Goal: Task Accomplishment & Management: Complete application form

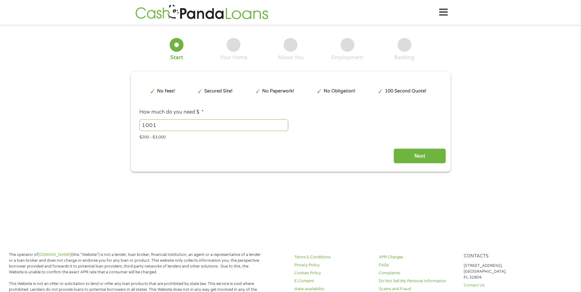
click at [283, 125] on input "1001" at bounding box center [213, 125] width 149 height 12
click at [283, 125] on input "1002" at bounding box center [213, 125] width 149 height 12
click at [283, 125] on input "1003" at bounding box center [213, 125] width 149 height 12
click at [283, 125] on input "1004" at bounding box center [213, 125] width 149 height 12
click at [283, 125] on input "1005" at bounding box center [213, 125] width 149 height 12
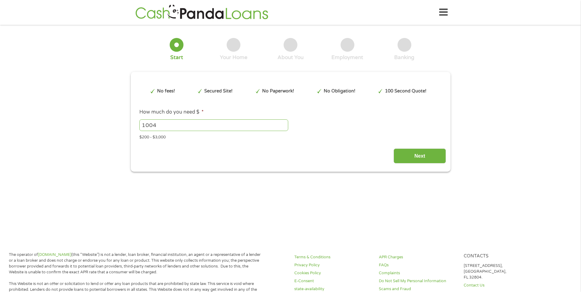
click at [285, 127] on input "1004" at bounding box center [213, 125] width 149 height 12
click at [138, 137] on li "How much do you need $ * 1004 Please enter a number from 200 to 3000 . $200 - $…" at bounding box center [290, 124] width 311 height 32
type input "3000"
click at [400, 161] on input "Next" at bounding box center [420, 156] width 52 height 15
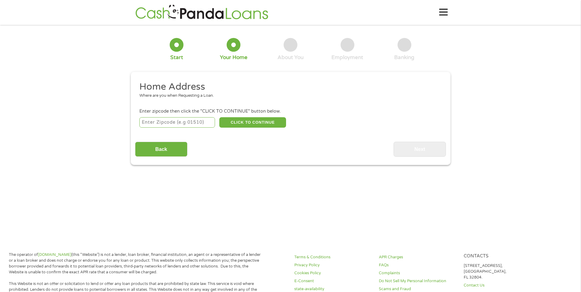
click at [151, 123] on input "number" at bounding box center [177, 122] width 76 height 10
type input "3"
drag, startPoint x: 170, startPoint y: 123, endPoint x: 113, endPoint y: 126, distance: 57.4
click at [113, 126] on div "1 Start 2 Your Home 3 About You 4 Employment 5 Banking 6 This field is hidden w…" at bounding box center [290, 97] width 581 height 136
type input "92503"
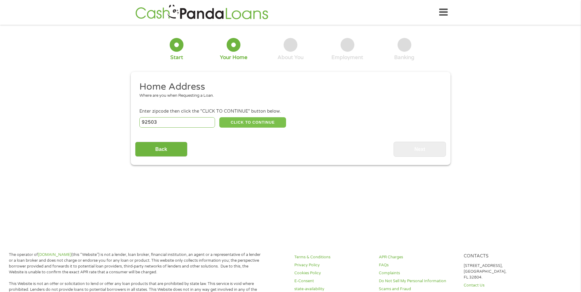
click at [234, 120] on button "CLICK TO CONTINUE" at bounding box center [252, 122] width 67 height 10
type input "92503"
type input "[GEOGRAPHIC_DATA]"
select select "[US_STATE]"
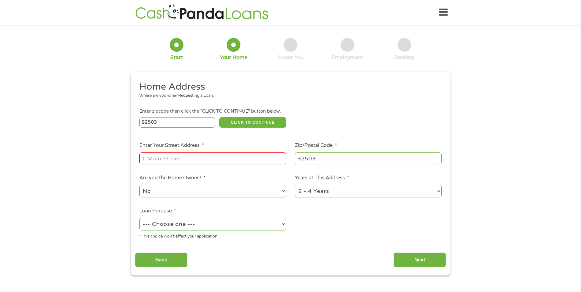
click at [211, 154] on input "Enter Your Street Address *" at bounding box center [212, 159] width 147 height 12
type input "[STREET_ADDRESS]"
click at [245, 223] on select "--- Choose one --- Pay Bills Debt Consolidation Home Improvement Major Purchase…" at bounding box center [212, 224] width 147 height 13
select select "paybills"
click at [139, 218] on select "--- Choose one --- Pay Bills Debt Consolidation Home Improvement Major Purchase…" at bounding box center [212, 224] width 147 height 13
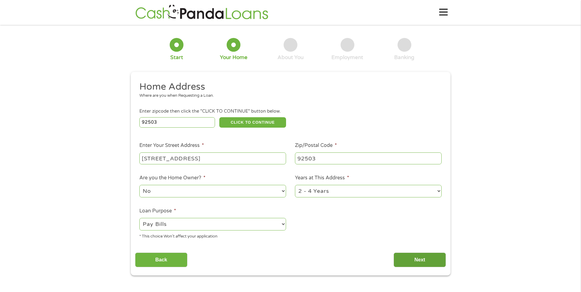
click at [416, 257] on input "Next" at bounding box center [420, 260] width 52 height 15
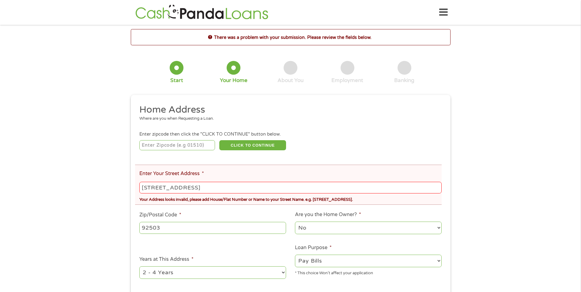
click at [158, 189] on input "[STREET_ADDRESS]" at bounding box center [290, 188] width 302 height 12
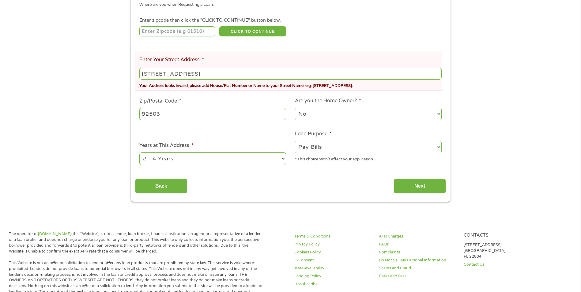
scroll to position [184, 0]
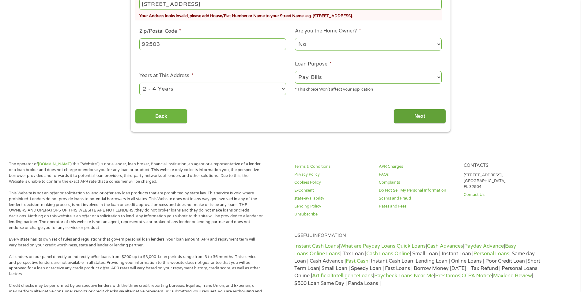
type input "[STREET_ADDRESS]"
click at [426, 119] on input "Next" at bounding box center [420, 116] width 52 height 15
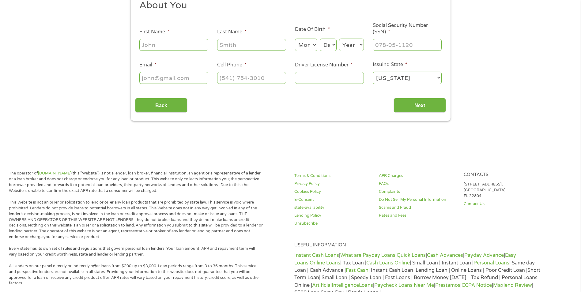
scroll to position [0, 0]
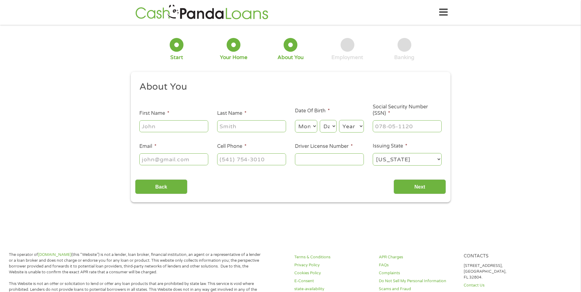
click at [177, 125] on input "First Name *" at bounding box center [173, 126] width 69 height 12
type input "[PERSON_NAME]"
type input "morenoq"
select select "10"
select select "30"
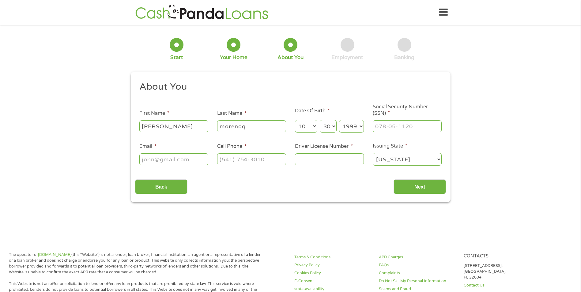
click at [362, 127] on select "Year [DATE] 2006 2005 2004 2003 2002 2001 2000 1999 1998 1997 1996 1995 1994 19…" at bounding box center [351, 126] width 25 height 13
select select "1979"
click at [339, 120] on select "Year [DATE] 2006 2005 2004 2003 2002 2001 2000 1999 1998 1997 1996 1995 1994 19…" at bounding box center [351, 126] width 25 height 13
click at [385, 123] on input "___-__-____" at bounding box center [407, 126] width 69 height 12
type input "610-36-2657"
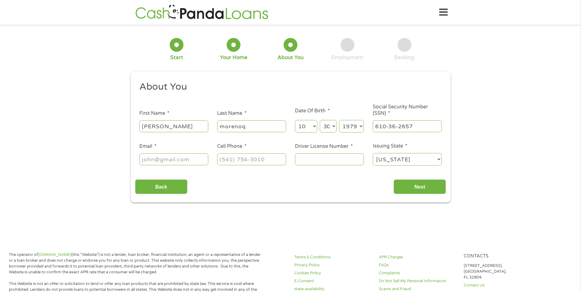
click at [182, 163] on input "Email *" at bounding box center [173, 159] width 69 height 12
type input "[EMAIL_ADDRESS][DOMAIN_NAME]"
click at [245, 155] on input "(___) ___-____" at bounding box center [251, 159] width 69 height 12
type input "[PHONE_NUMBER]"
click at [302, 156] on input "Driver License Number *" at bounding box center [329, 159] width 69 height 12
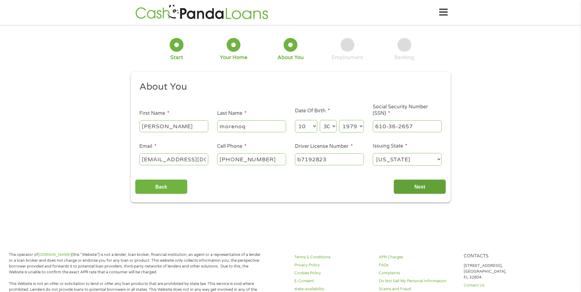
type input "b7192823"
click at [402, 188] on input "Next" at bounding box center [420, 187] width 52 height 15
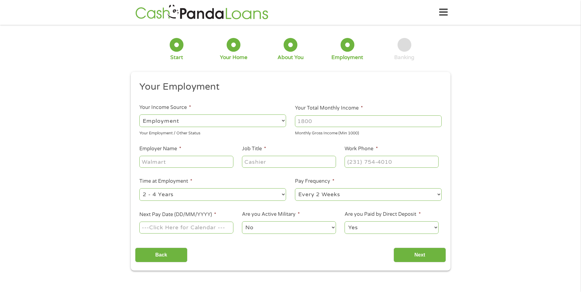
scroll to position [2, 2]
